Goal: Information Seeking & Learning: Learn about a topic

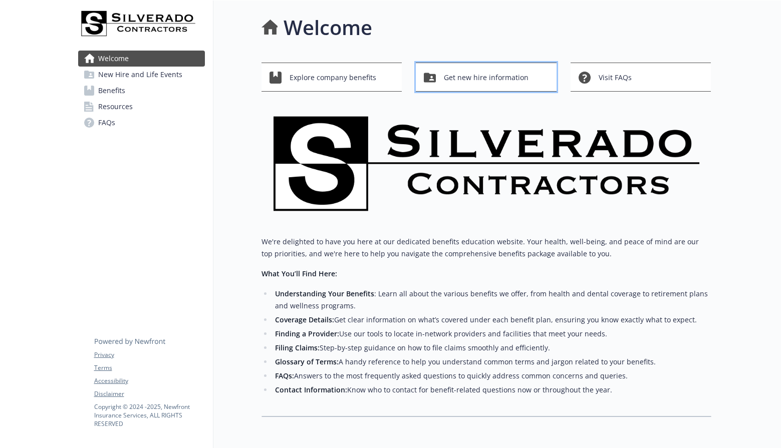
click at [497, 78] on span "Get new hire information" at bounding box center [486, 77] width 85 height 19
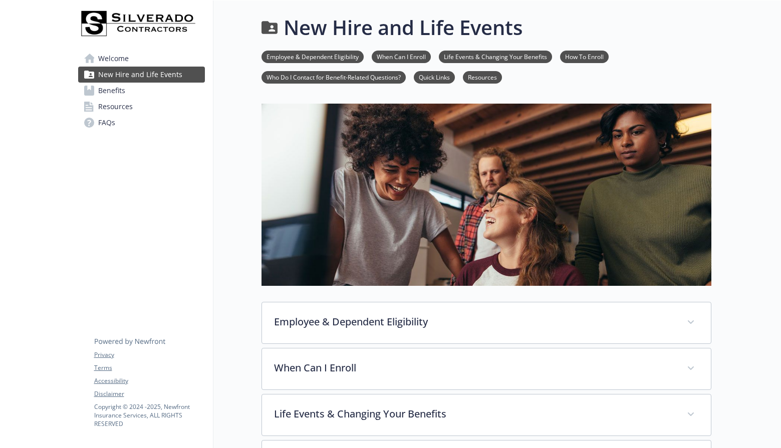
click at [102, 105] on span "Resources" at bounding box center [115, 107] width 35 height 16
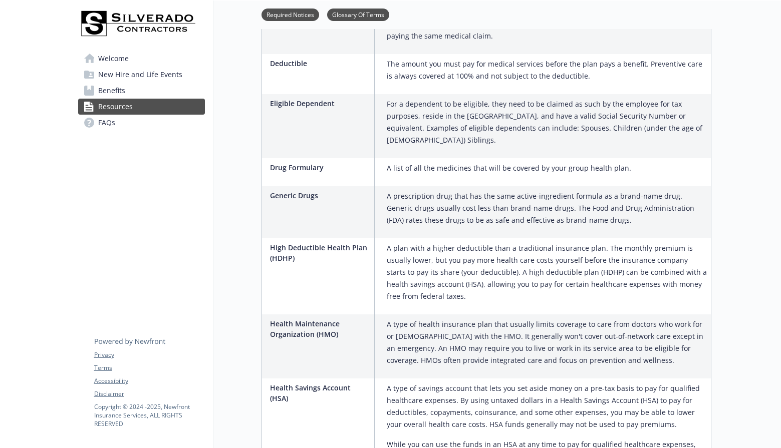
scroll to position [751, 0]
